Goal: Task Accomplishment & Management: Use online tool/utility

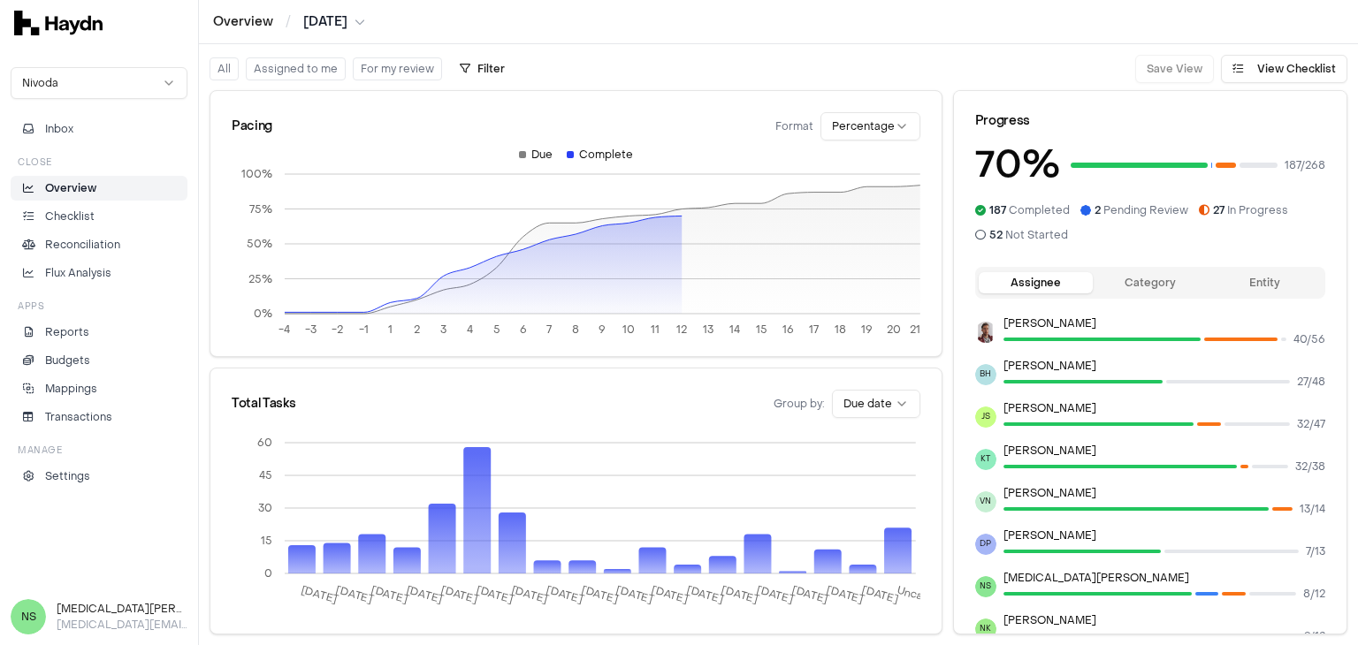
click at [103, 209] on li "Checklist" at bounding box center [99, 217] width 161 height 16
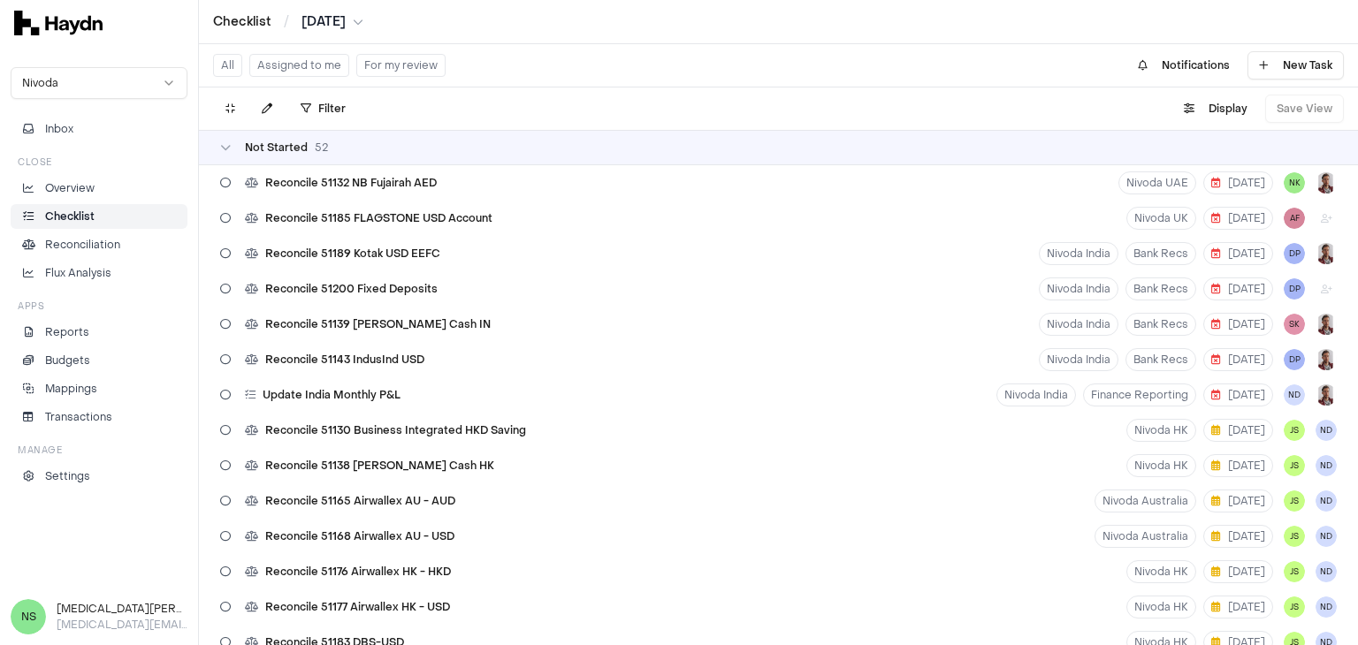
click at [298, 78] on div "All Assigned to me For my review" at bounding box center [329, 65] width 233 height 28
click at [305, 68] on button "Assigned to me" at bounding box center [299, 65] width 100 height 23
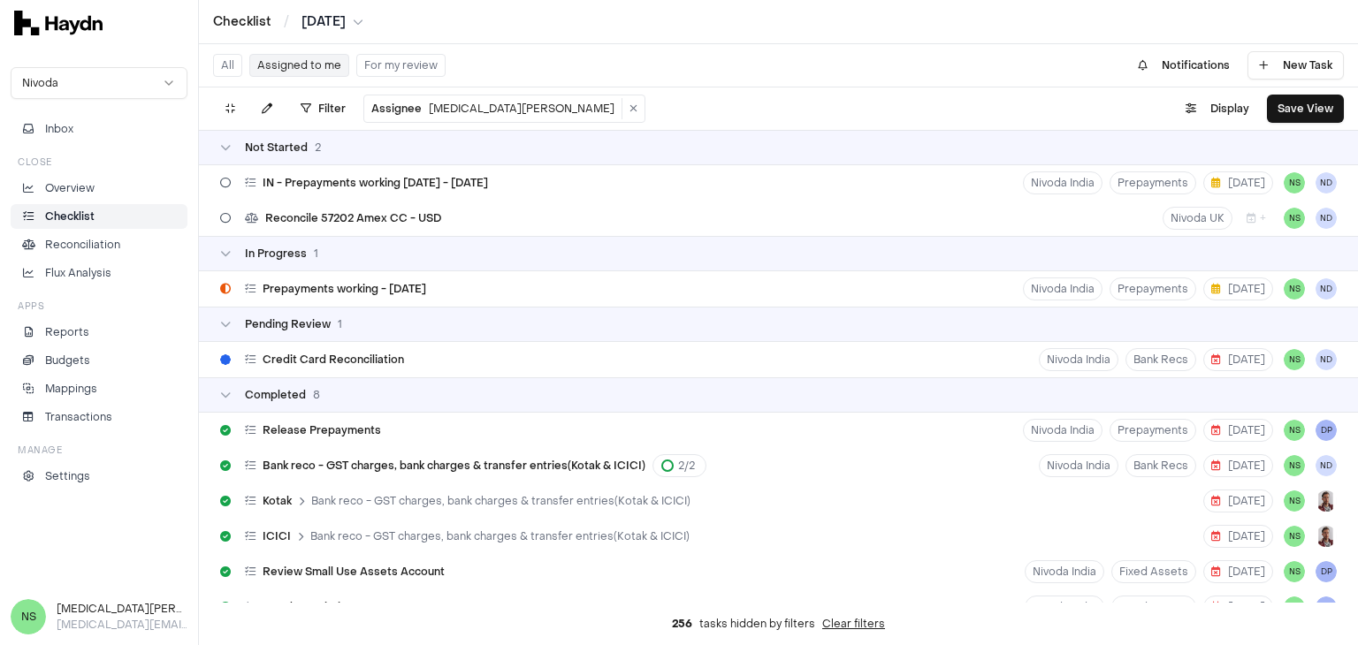
click at [109, 563] on div "Nivoda Inbox Close Overview Checklist Reconciliation Flux Analysis Apps Reports…" at bounding box center [99, 318] width 198 height 522
click at [469, 302] on div "Prepayments working - [DATE] Nivoda India Prepayments [DATE] NS [GEOGRAPHIC_DAT…" at bounding box center [778, 288] width 1159 height 35
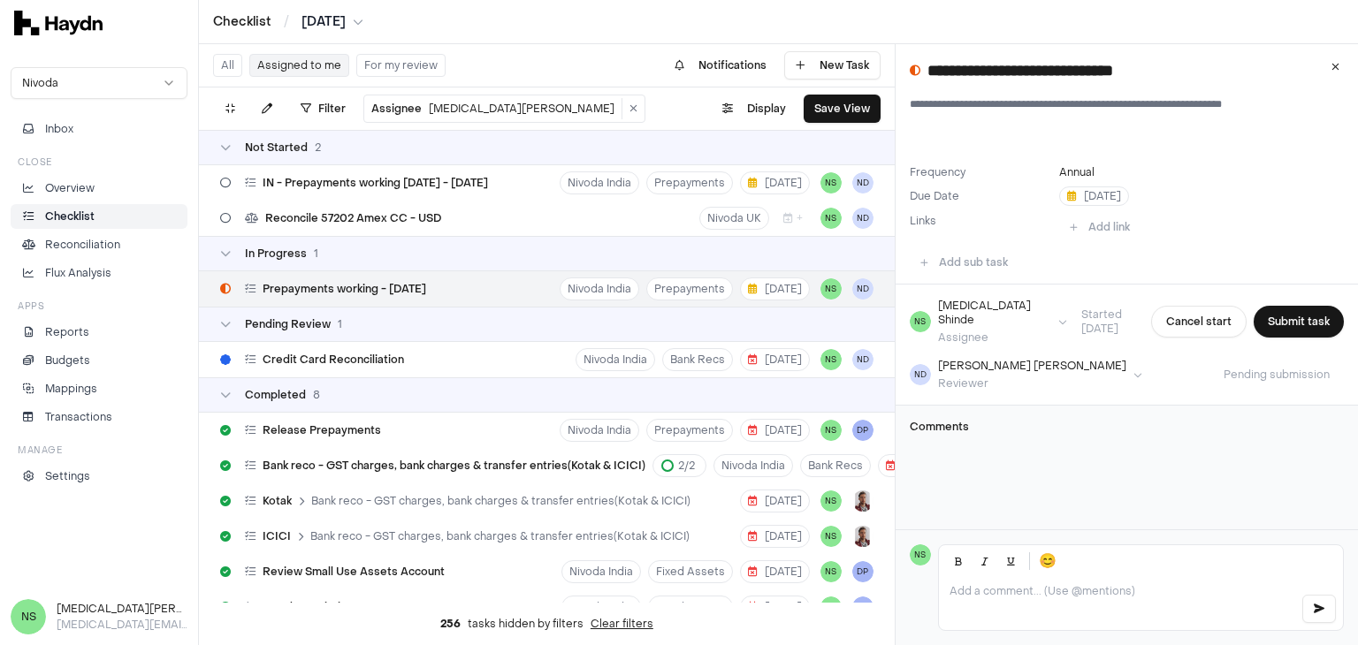
click at [1144, 78] on input "**********" at bounding box center [1135, 70] width 416 height 25
click at [336, 288] on html "Checklist / [DATE] Nivoda Inbox Close Overview Checklist Reconciliation Flux An…" at bounding box center [679, 322] width 1358 height 645
click at [336, 288] on span "Prepayments working - [DATE]" at bounding box center [345, 289] width 164 height 14
